Goal: Information Seeking & Learning: Learn about a topic

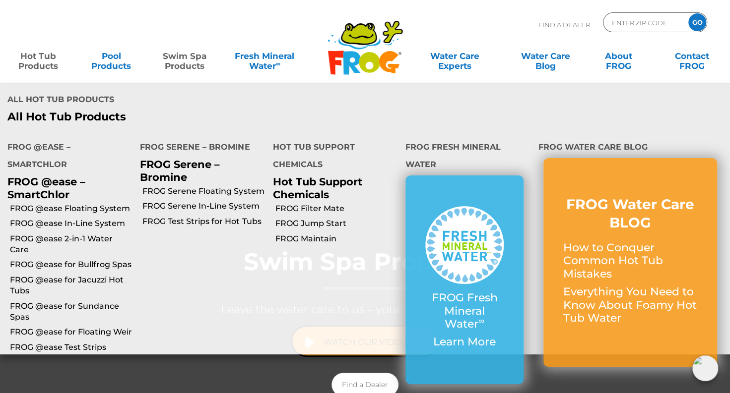
click at [35, 60] on link "Hot Tub Products" at bounding box center [38, 56] width 57 height 20
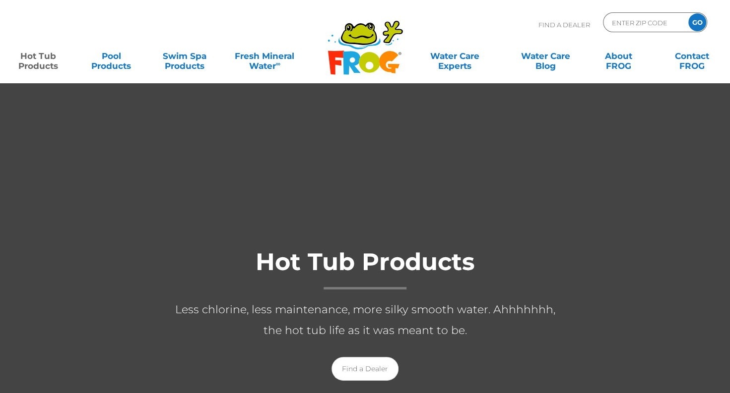
click at [52, 66] on link "Hot Tub Products" at bounding box center [38, 56] width 57 height 20
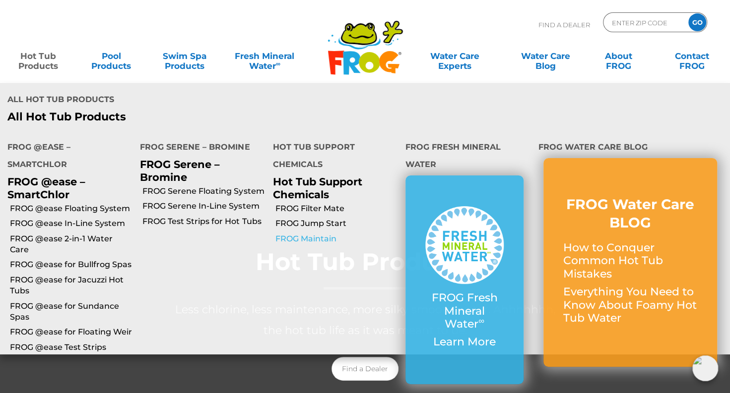
click at [303, 234] on link "FROG Maintain" at bounding box center [336, 239] width 123 height 11
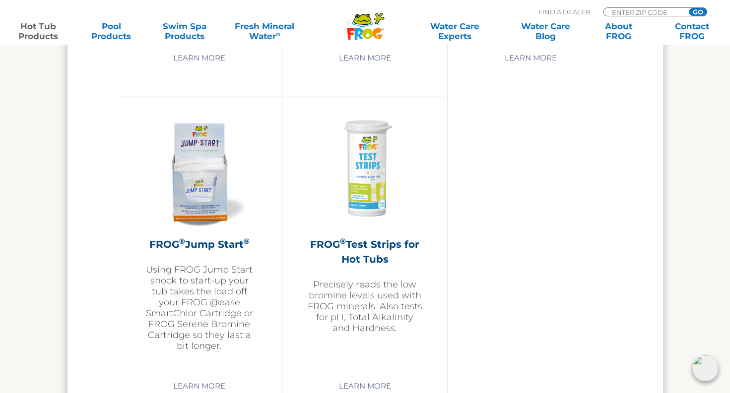
scroll to position [2385, 0]
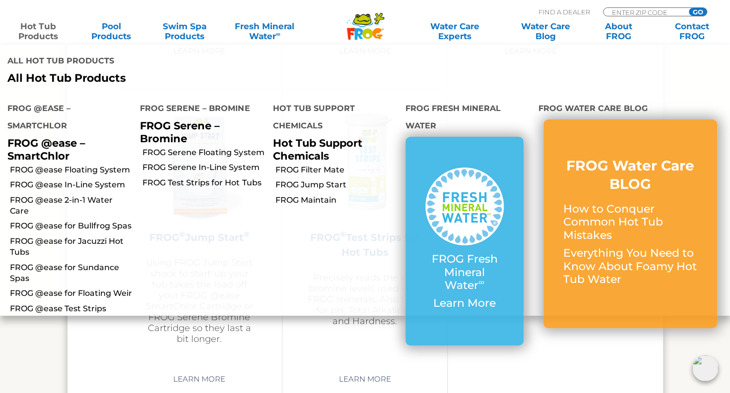
click at [39, 32] on link "Hot Tub Products" at bounding box center [38, 31] width 57 height 20
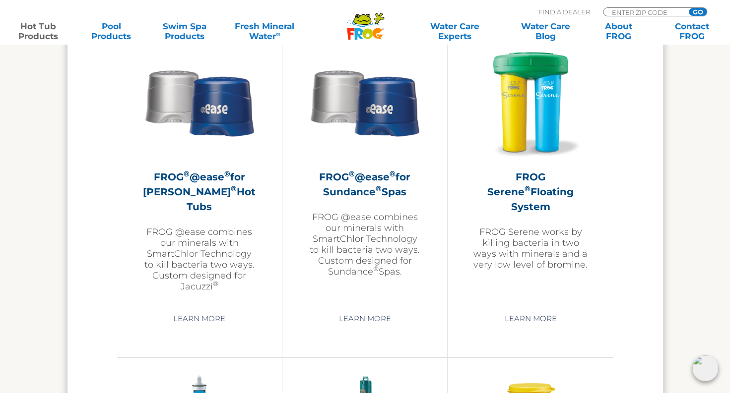
scroll to position [1792, 0]
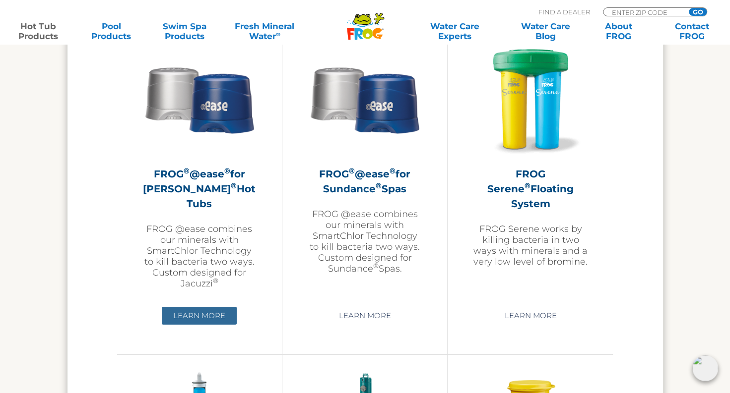
click at [189, 312] on link "Learn More" at bounding box center [199, 316] width 75 height 18
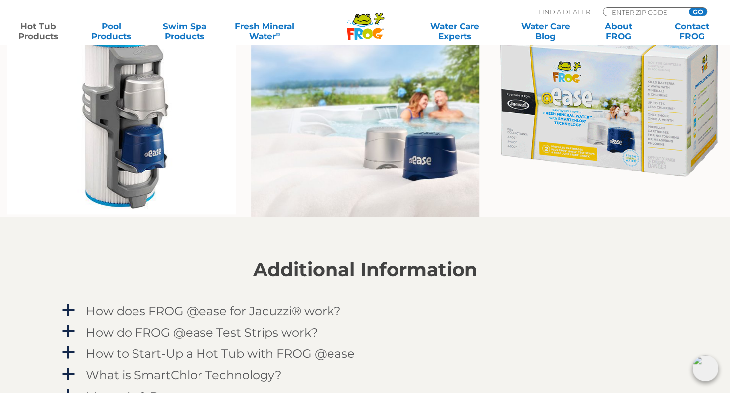
scroll to position [771, 0]
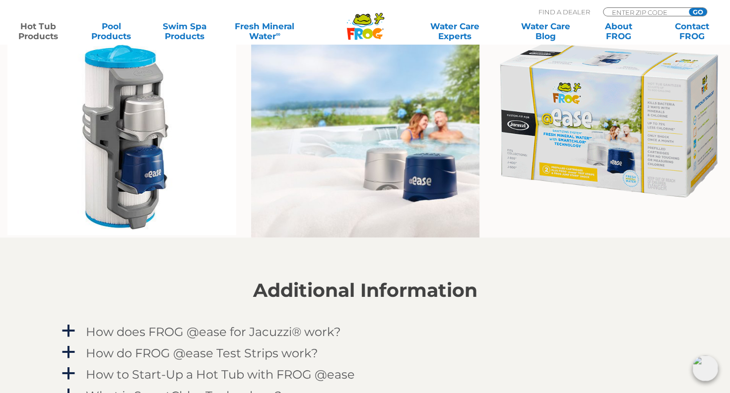
click at [623, 159] on img at bounding box center [608, 119] width 228 height 163
